Goal: Information Seeking & Learning: Learn about a topic

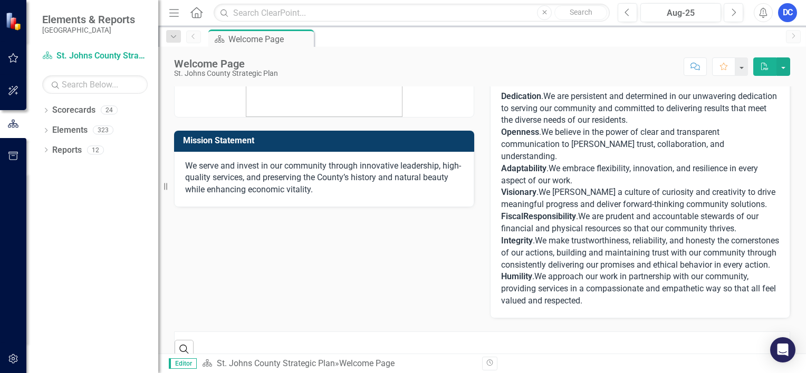
scroll to position [131, 0]
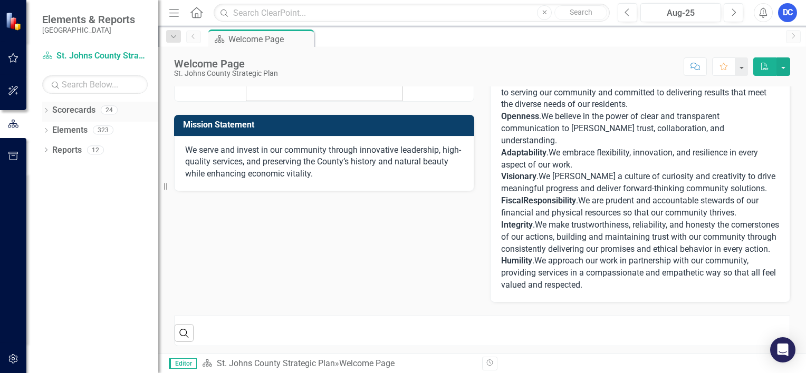
click at [67, 113] on link "Scorecards" at bounding box center [73, 110] width 43 height 12
click at [97, 111] on div "Scorecards 24" at bounding box center [105, 112] width 106 height 20
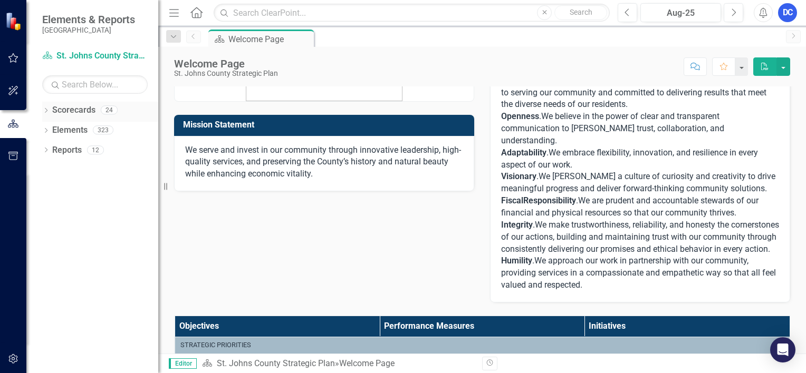
click at [52, 108] on link "Scorecards" at bounding box center [73, 110] width 43 height 12
click at [46, 110] on icon "Dropdown" at bounding box center [45, 112] width 7 height 6
click at [79, 133] on link "St. Johns County Strategic Plan" at bounding box center [108, 130] width 100 height 12
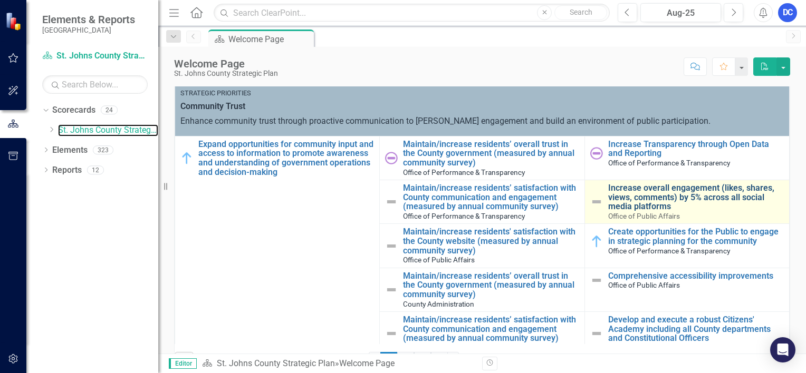
scroll to position [394, 0]
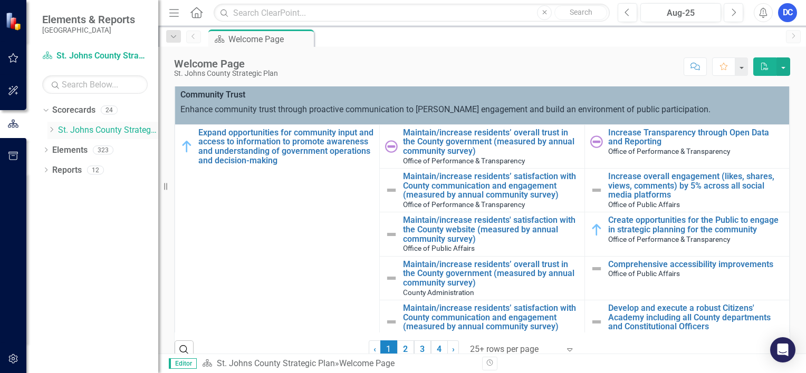
drag, startPoint x: 54, startPoint y: 128, endPoint x: 84, endPoint y: 131, distance: 30.2
click at [55, 128] on icon "Dropdown" at bounding box center [51, 130] width 8 height 6
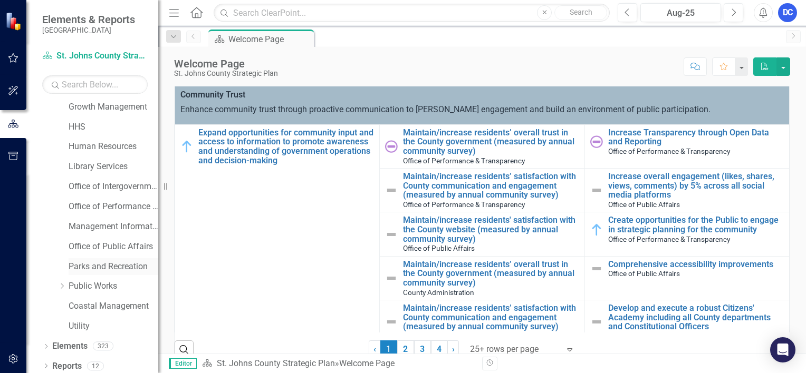
scroll to position [167, 0]
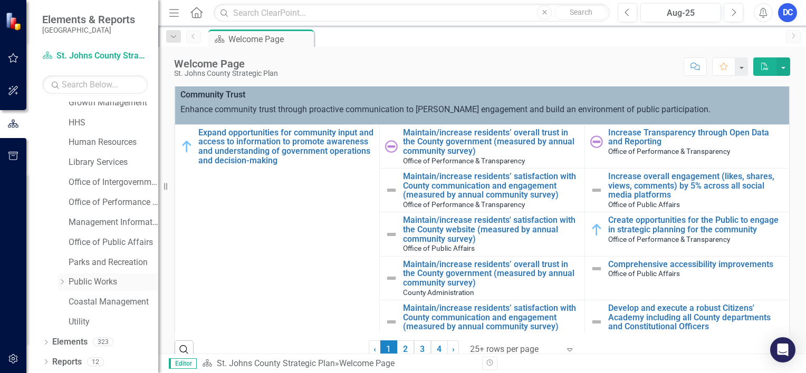
drag, startPoint x: 66, startPoint y: 280, endPoint x: 61, endPoint y: 282, distance: 5.9
click at [67, 280] on div "Dropdown" at bounding box center [63, 282] width 11 height 9
click at [61, 282] on icon "Dropdown" at bounding box center [61, 281] width 6 height 8
click at [63, 280] on icon "Dropdown" at bounding box center [62, 282] width 8 height 6
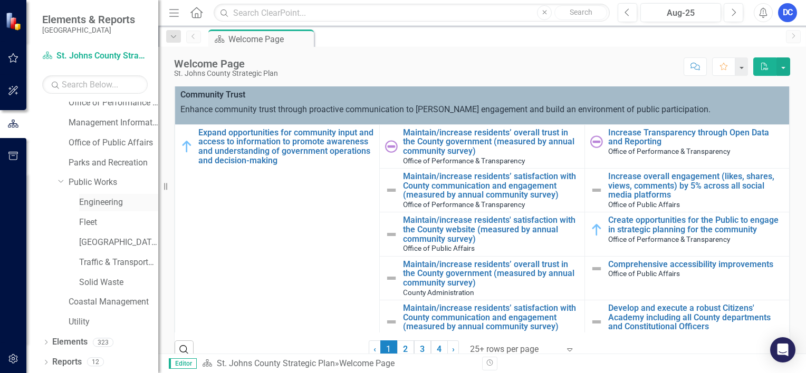
click at [97, 205] on link "Engineering" at bounding box center [118, 203] width 79 height 12
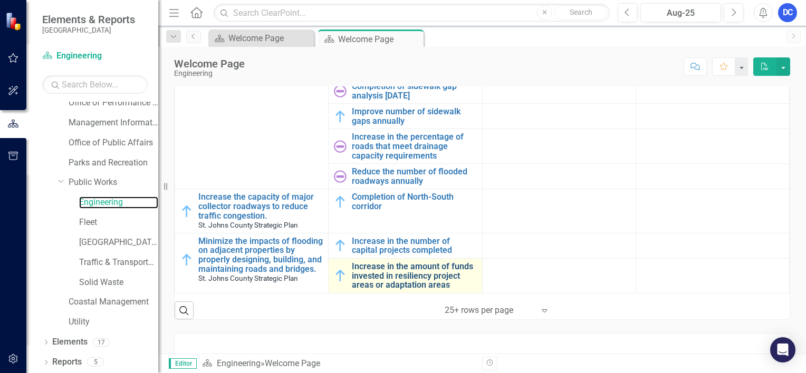
scroll to position [310, 0]
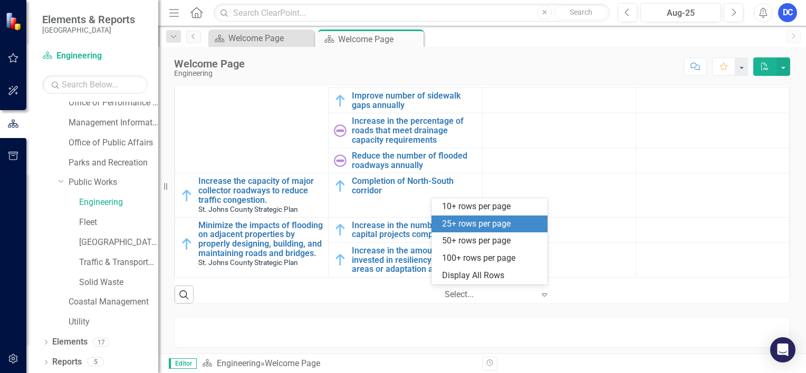
click at [539, 293] on icon "Expand" at bounding box center [544, 295] width 11 height 8
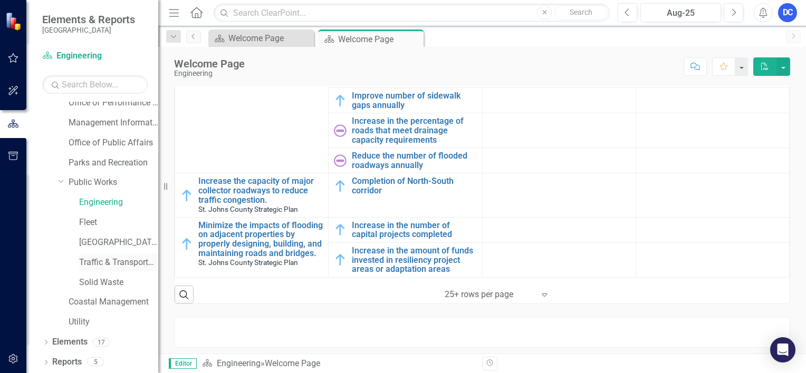
click at [102, 264] on link "Traffic & Transportation" at bounding box center [118, 263] width 79 height 12
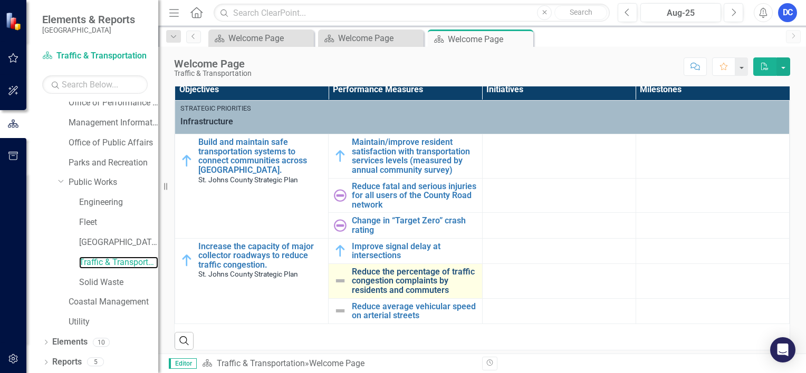
scroll to position [356, 0]
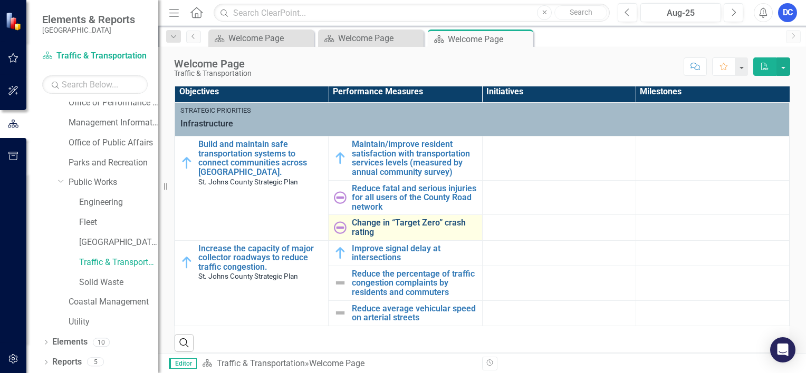
click at [392, 226] on link "Change in “Target Zero” crash rating" at bounding box center [414, 227] width 124 height 18
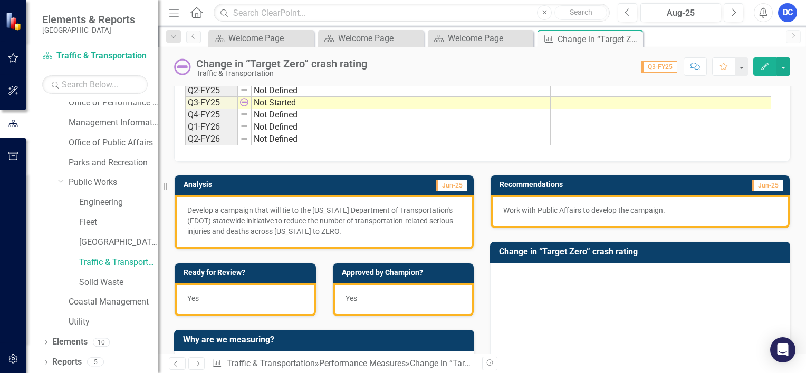
scroll to position [105, 0]
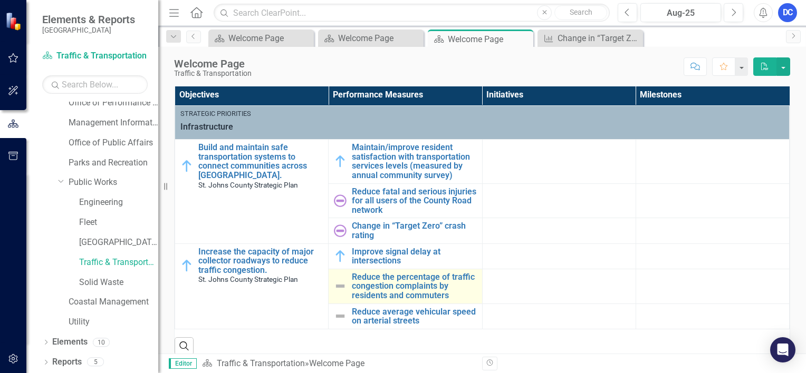
scroll to position [369, 0]
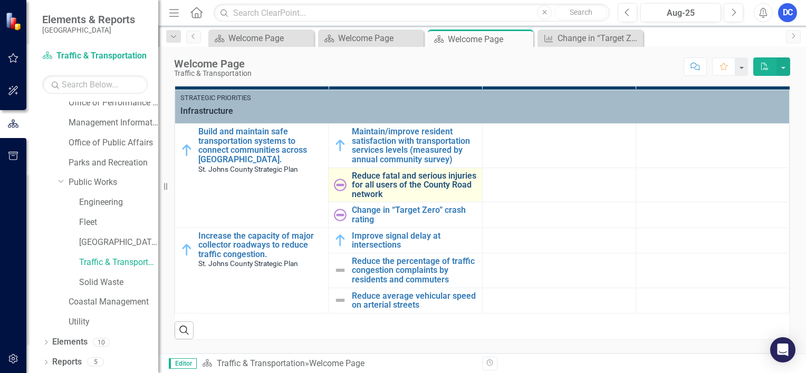
click at [382, 188] on link "Reduce fatal and serious injuries for all users of the County Road network" at bounding box center [414, 185] width 124 height 28
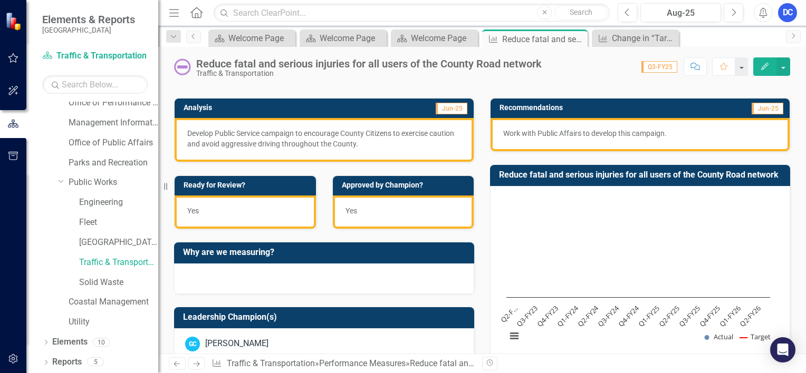
scroll to position [53, 0]
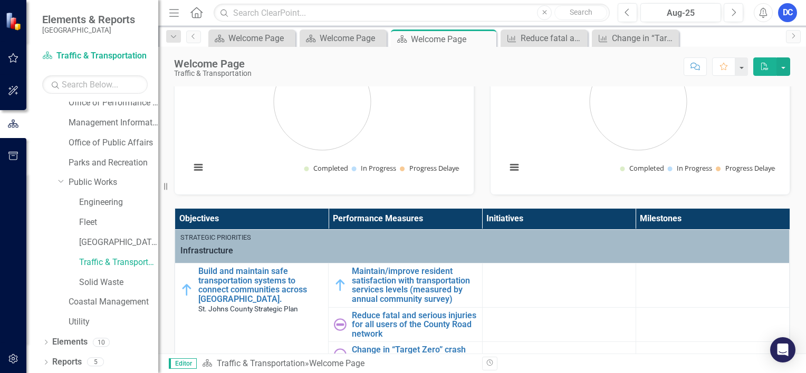
scroll to position [264, 0]
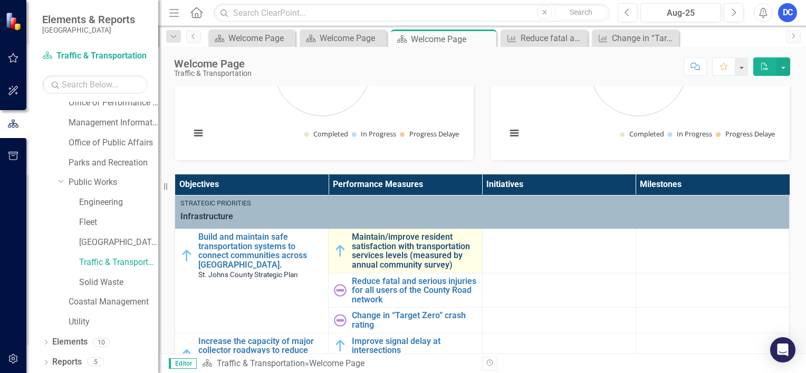
click at [399, 256] on link "Maintain/improve resident satisfaction with transportation services levels (mea…" at bounding box center [414, 251] width 124 height 37
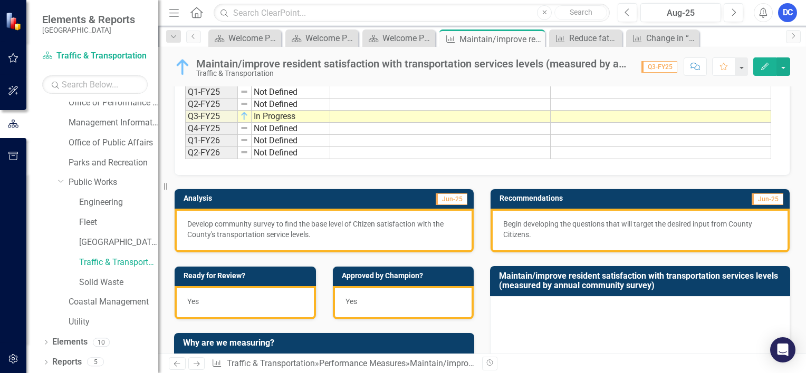
scroll to position [105, 0]
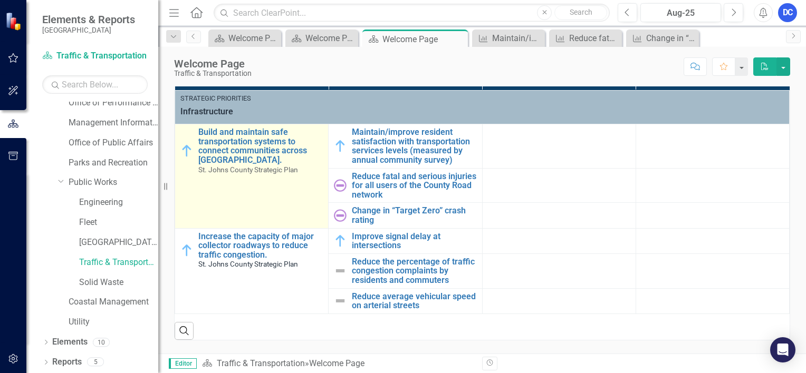
scroll to position [369, 0]
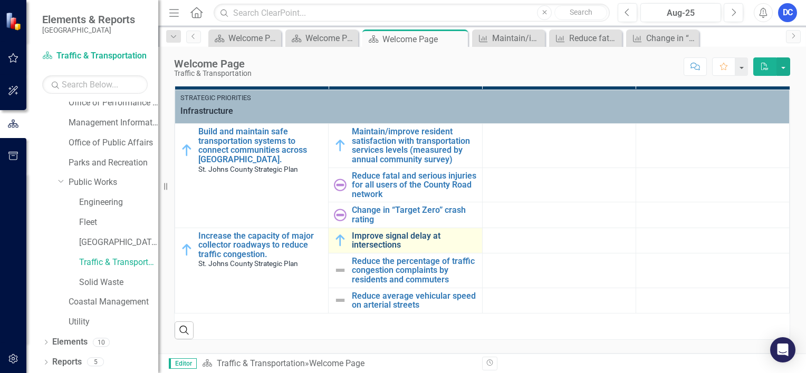
click at [366, 238] on link "Improve signal delay at intersections" at bounding box center [414, 240] width 124 height 18
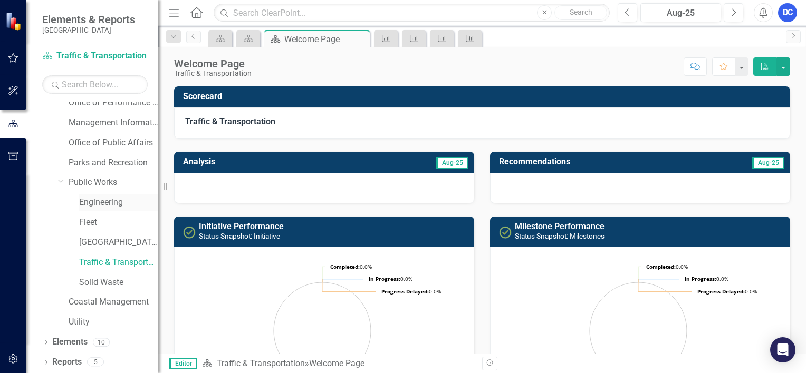
click at [95, 207] on link "Engineering" at bounding box center [118, 203] width 79 height 12
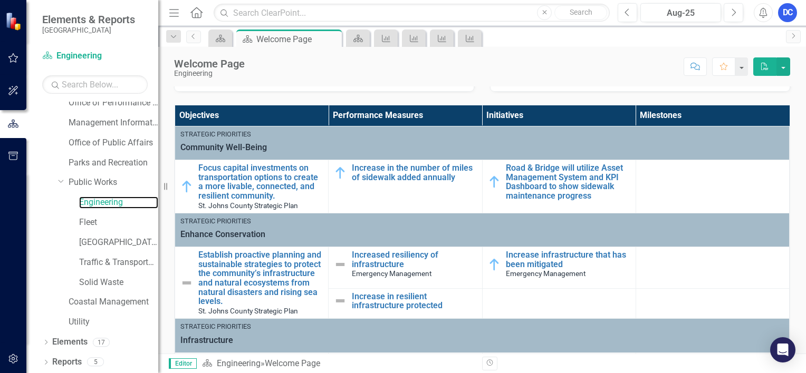
scroll to position [211, 0]
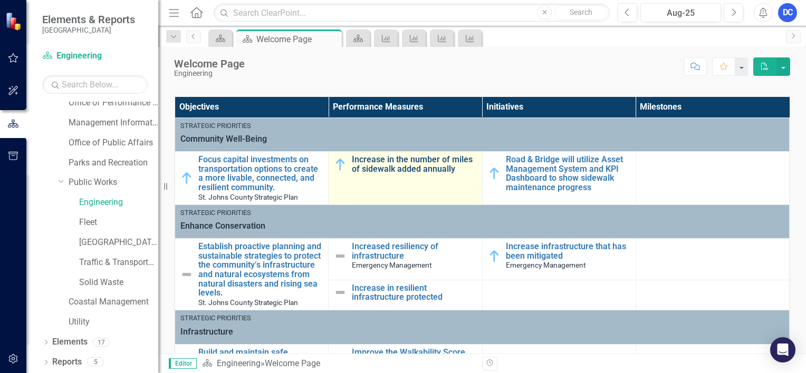
click at [413, 163] on link "Increase in the number of miles of sidewalk added annually" at bounding box center [414, 164] width 124 height 18
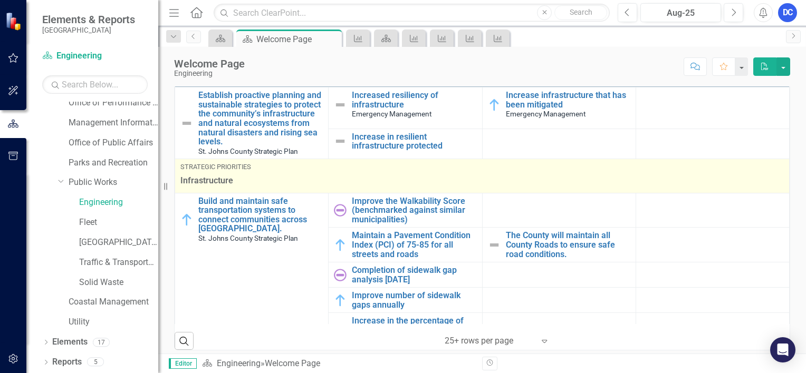
scroll to position [105, 0]
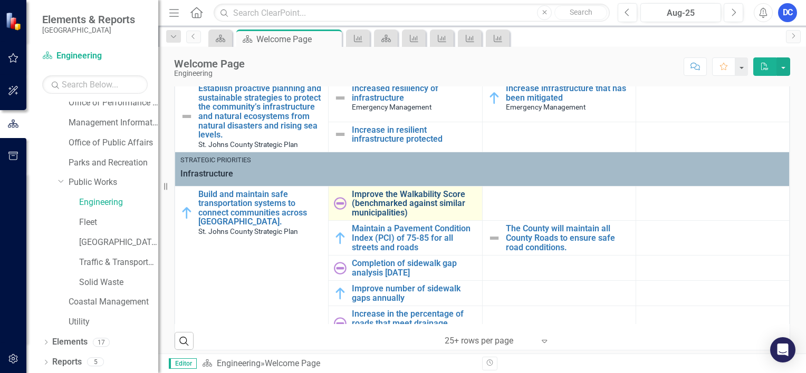
click at [400, 208] on link "Improve the Walkability Score (benchmarked against similar municipalities)" at bounding box center [414, 204] width 124 height 28
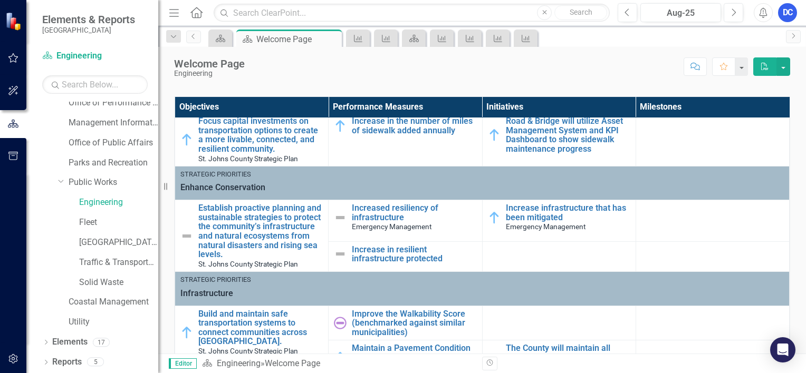
scroll to position [105, 0]
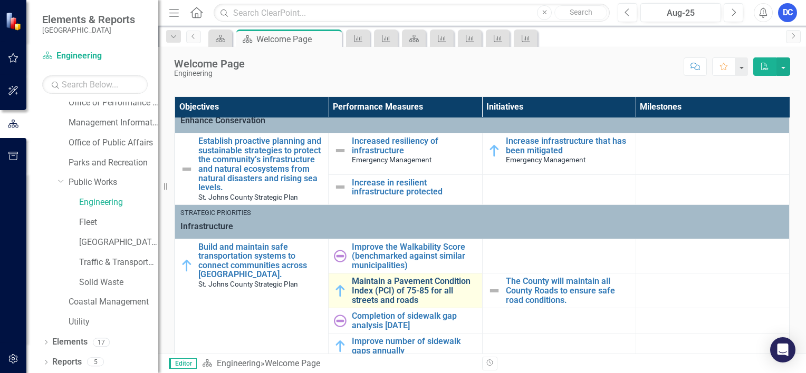
click at [397, 290] on link "Maintain a Pavement Condition Index (PCI) of 75-85 for all streets and roads" at bounding box center [414, 291] width 124 height 28
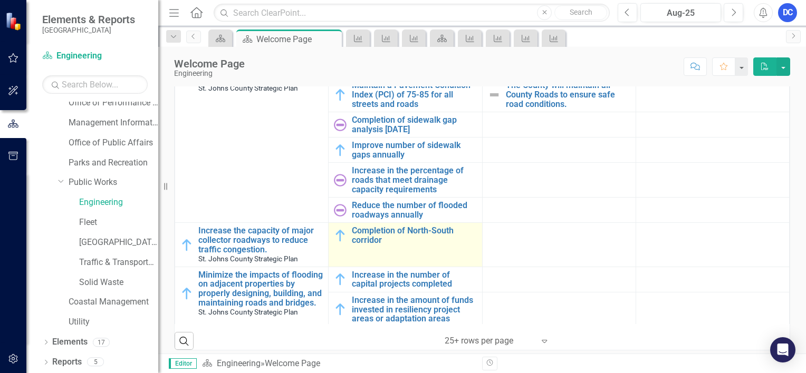
scroll to position [253, 0]
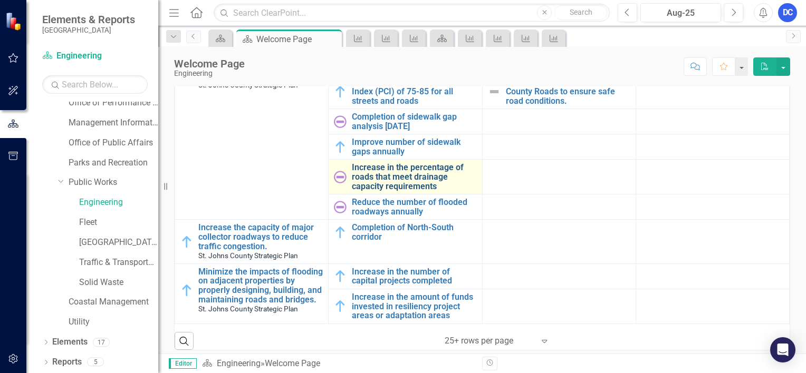
click at [391, 175] on link "Increase in the percentage of roads that meet drainage capacity requirements" at bounding box center [414, 177] width 124 height 28
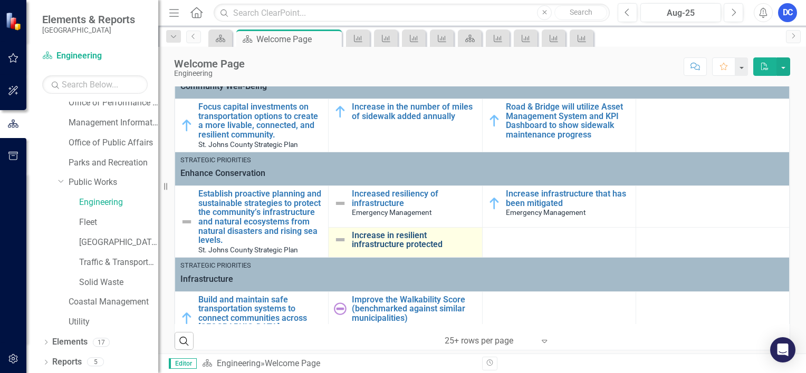
scroll to position [310, 0]
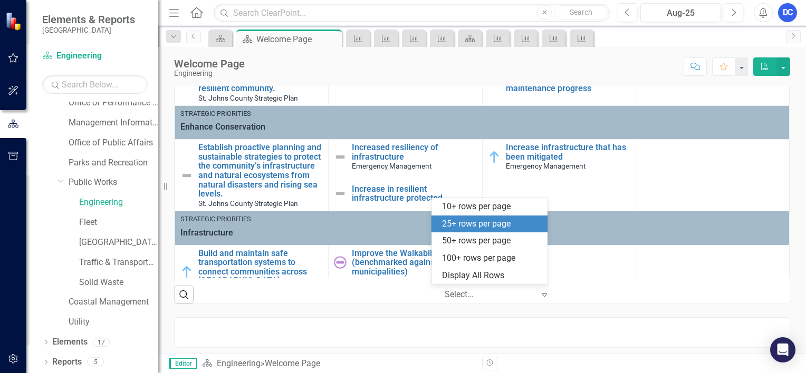
click at [541, 294] on icon at bounding box center [543, 295] width 5 height 3
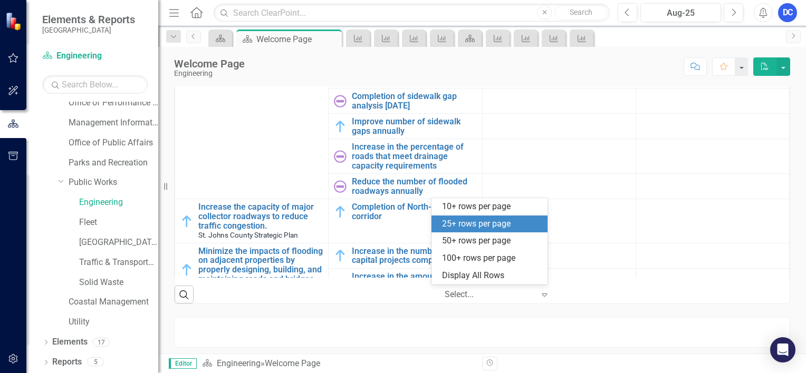
scroll to position [253, 0]
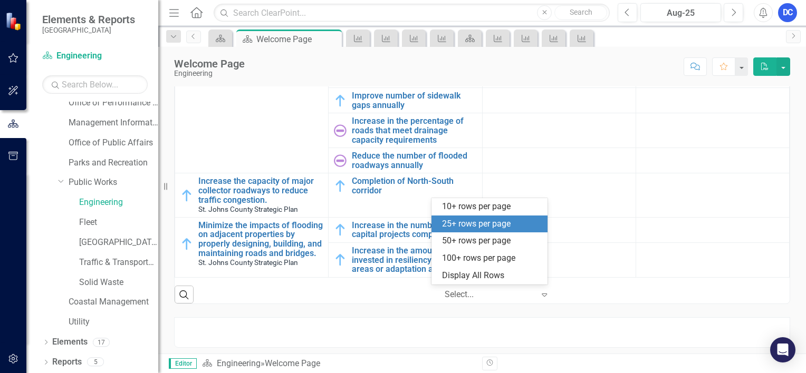
click at [718, 181] on td at bounding box center [711, 195] width 153 height 44
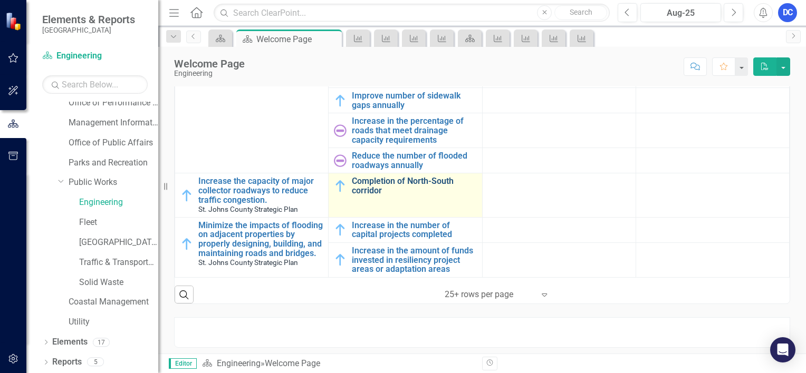
click at [385, 182] on link "Completion of North-South corridor" at bounding box center [414, 186] width 124 height 18
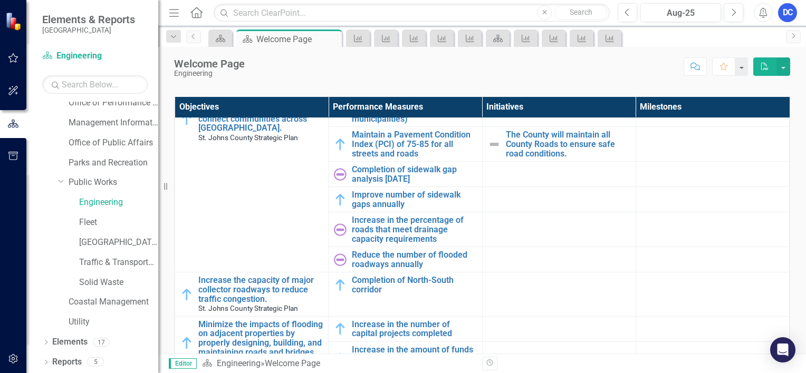
scroll to position [310, 0]
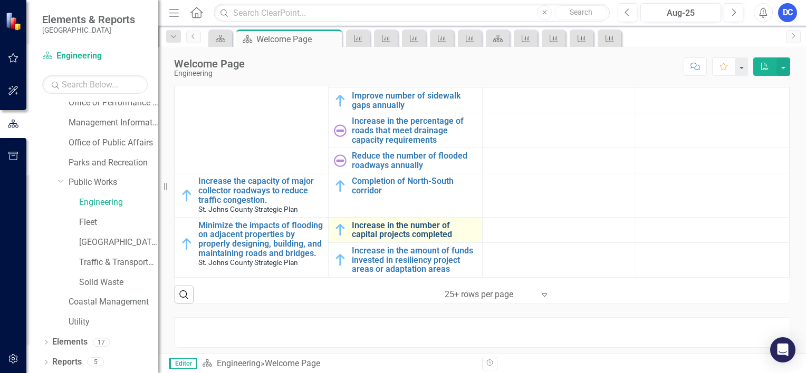
click at [391, 227] on link "Increase in the number of capital projects completed" at bounding box center [414, 230] width 124 height 18
